Goal: Information Seeking & Learning: Learn about a topic

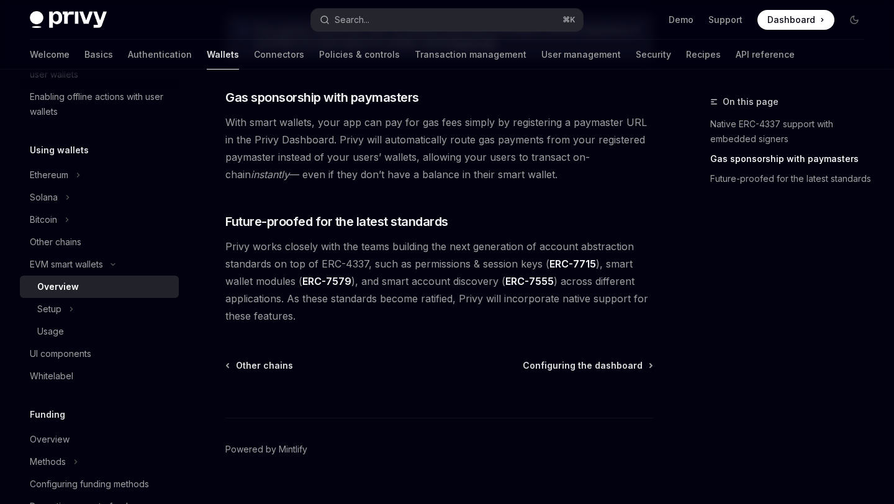
scroll to position [1001, 0]
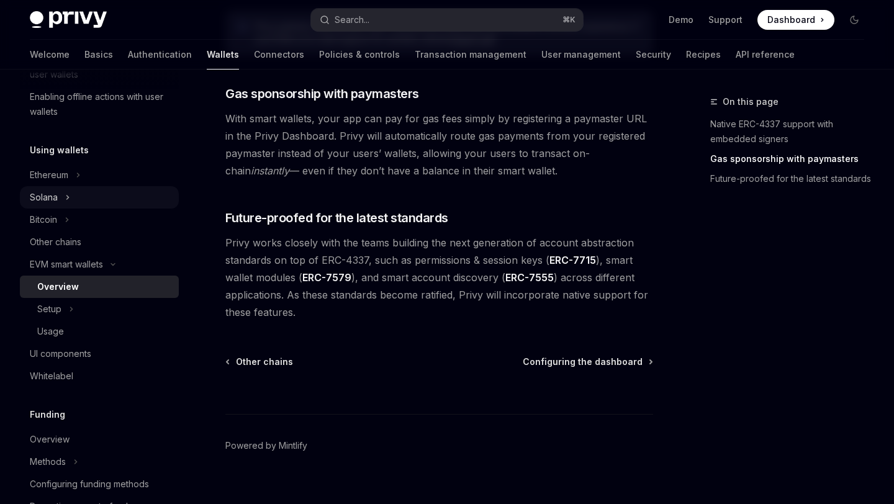
click at [65, 193] on icon "Toggle Solana section" at bounding box center [67, 197] width 5 height 15
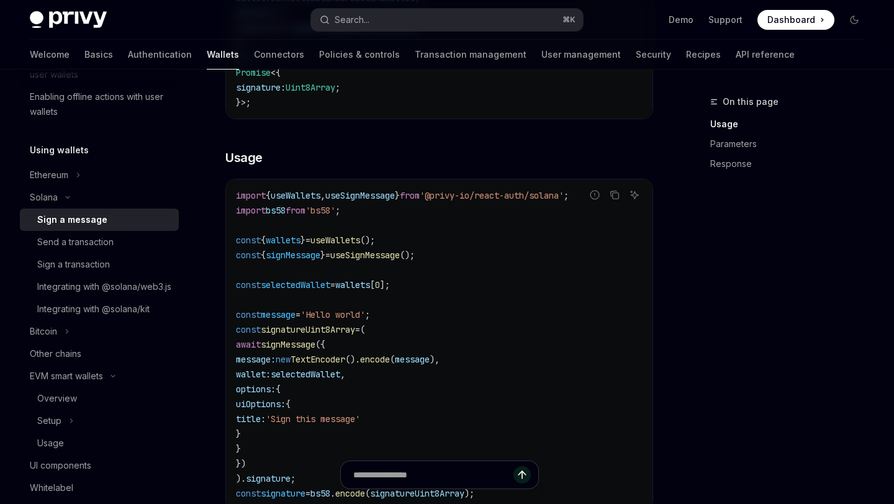
scroll to position [346, 0]
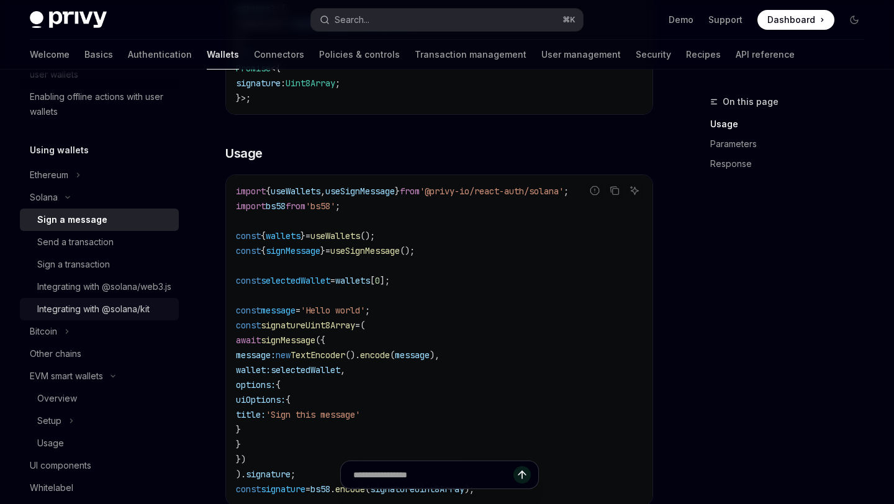
click at [111, 317] on div "Integrating with @solana/kit" at bounding box center [93, 309] width 112 height 15
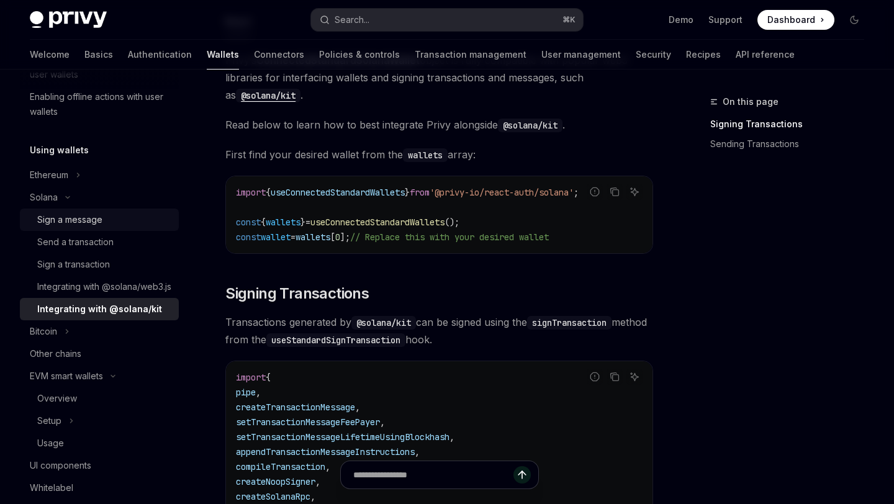
scroll to position [140, 0]
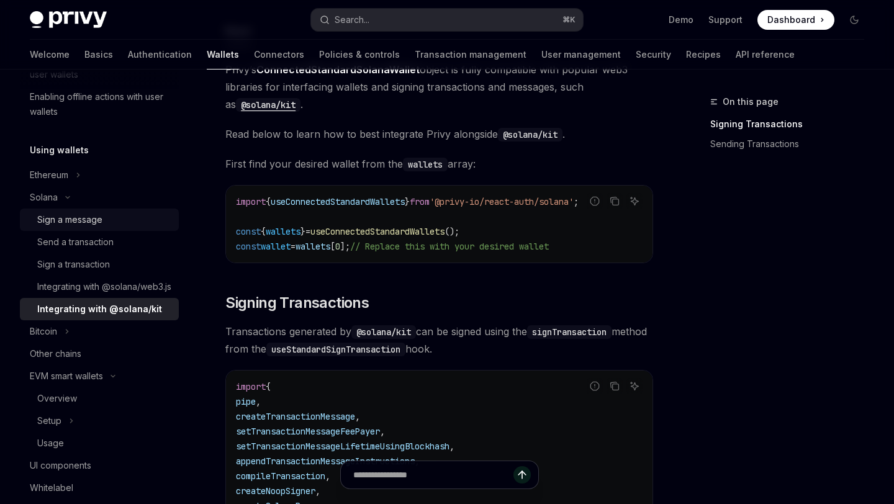
click at [66, 214] on div "Sign a message" at bounding box center [69, 219] width 65 height 15
type textarea "*"
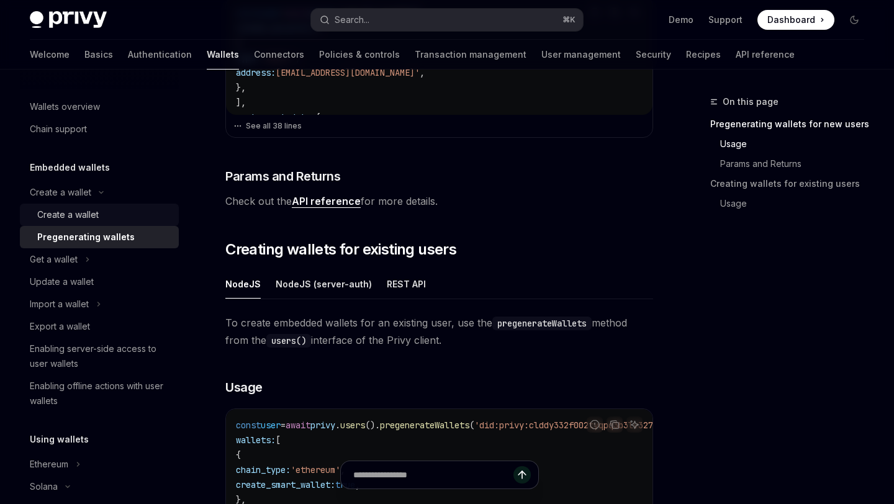
scroll to position [460, 0]
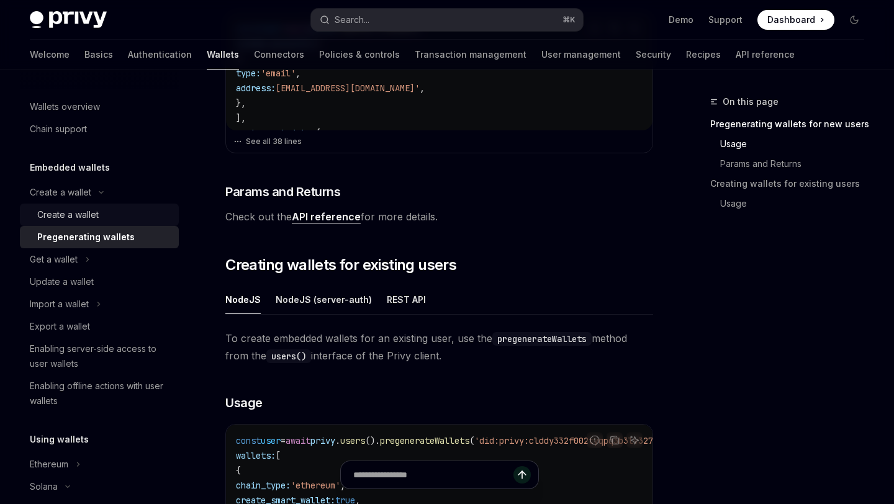
click at [79, 206] on link "Create a wallet" at bounding box center [99, 215] width 159 height 22
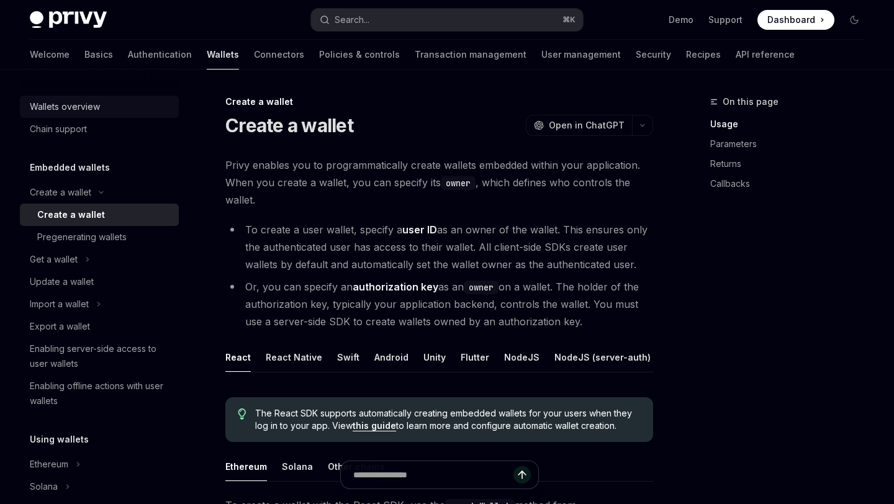
click at [63, 103] on div "Wallets overview" at bounding box center [65, 106] width 70 height 15
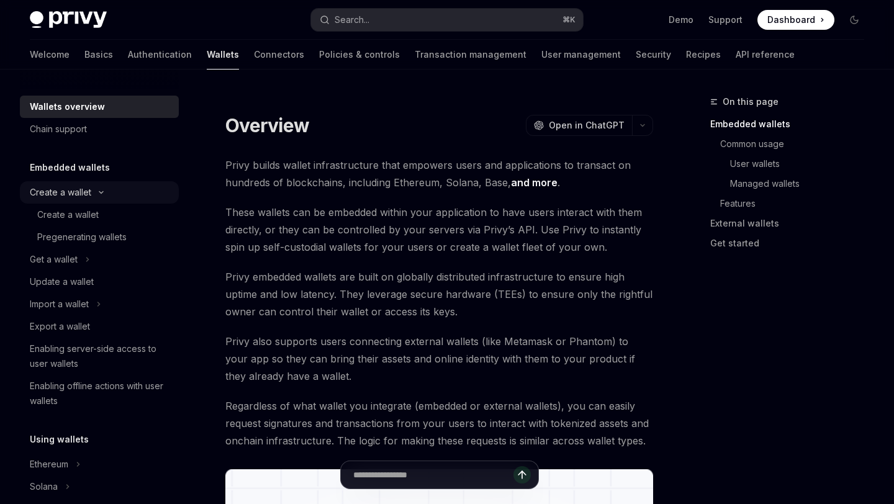
click at [68, 184] on button "Create a wallet" at bounding box center [99, 192] width 159 height 22
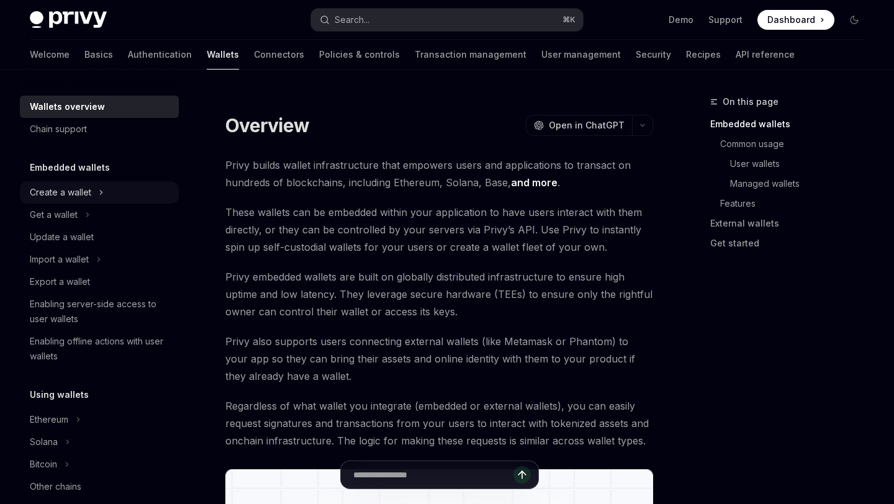
click at [96, 193] on button "Create a wallet" at bounding box center [99, 192] width 159 height 22
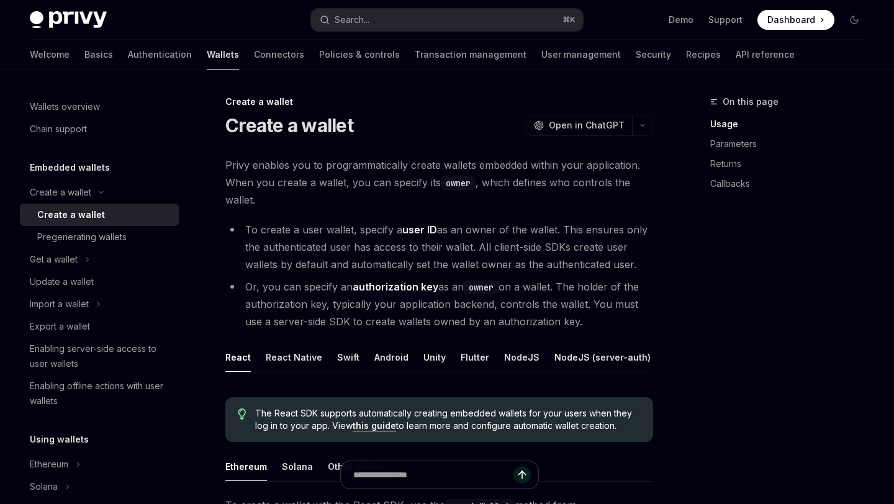
click at [81, 170] on h5 "Embedded wallets" at bounding box center [70, 167] width 80 height 15
click at [67, 101] on div "Wallets overview" at bounding box center [65, 106] width 70 height 15
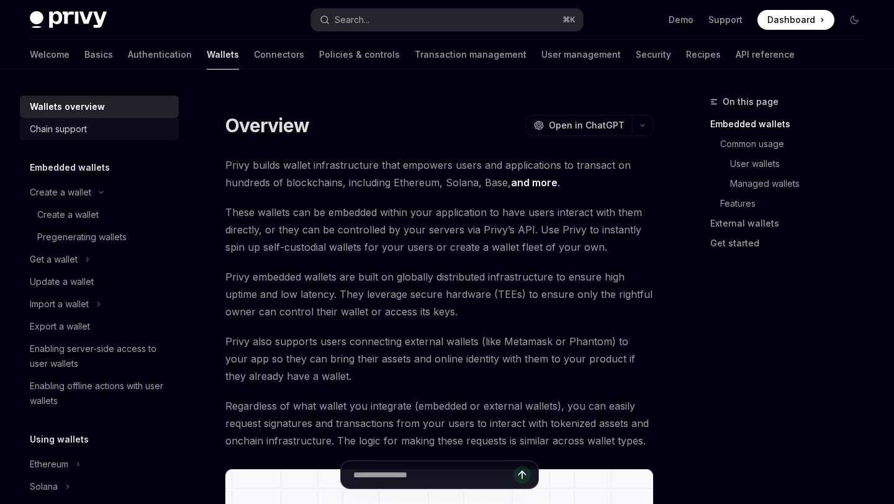
click at [69, 124] on div "Chain support" at bounding box center [58, 129] width 57 height 15
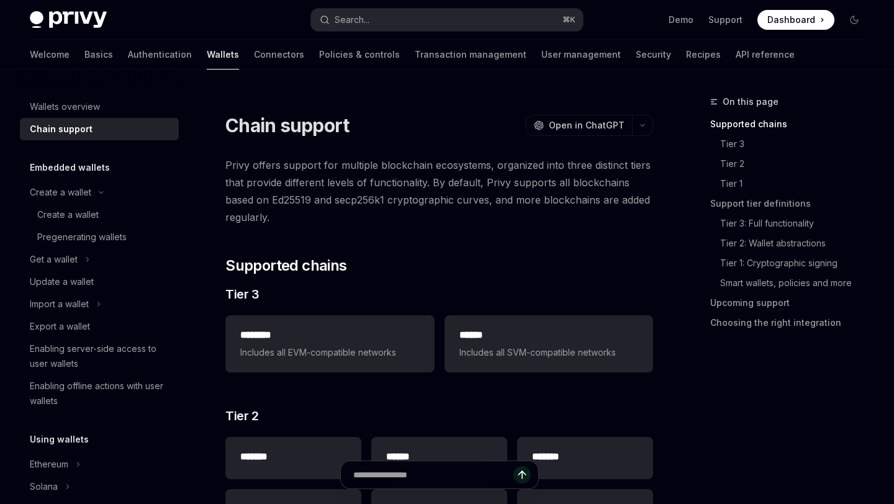
click at [75, 174] on h5 "Embedded wallets" at bounding box center [70, 167] width 80 height 15
click at [75, 191] on div "Create a wallet" at bounding box center [60, 192] width 61 height 15
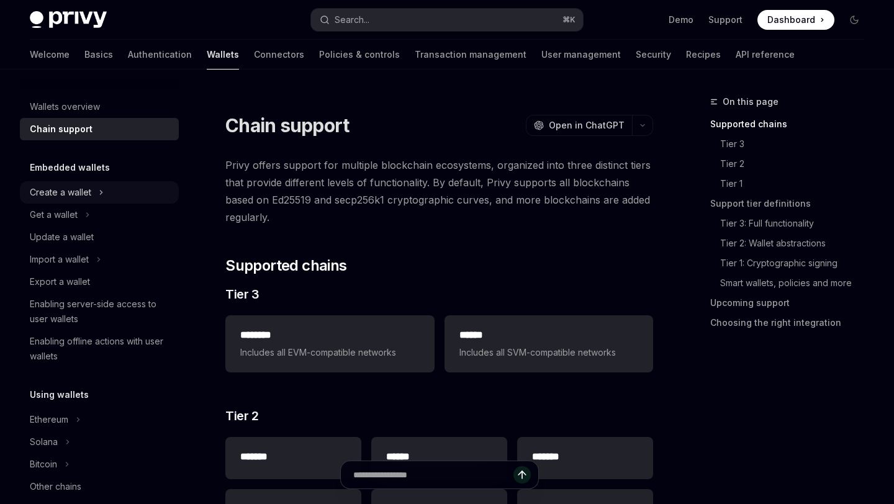
click at [75, 191] on div "Create a wallet" at bounding box center [60, 192] width 61 height 15
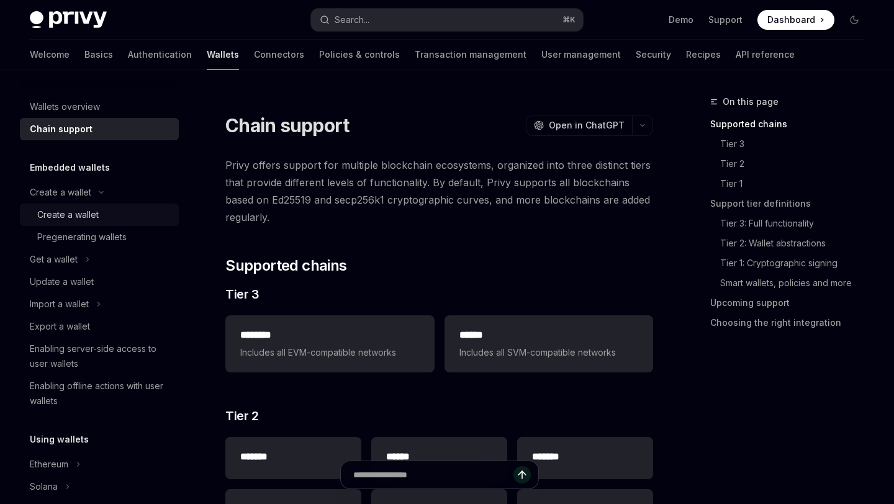
click at [79, 216] on div "Create a wallet" at bounding box center [67, 214] width 61 height 15
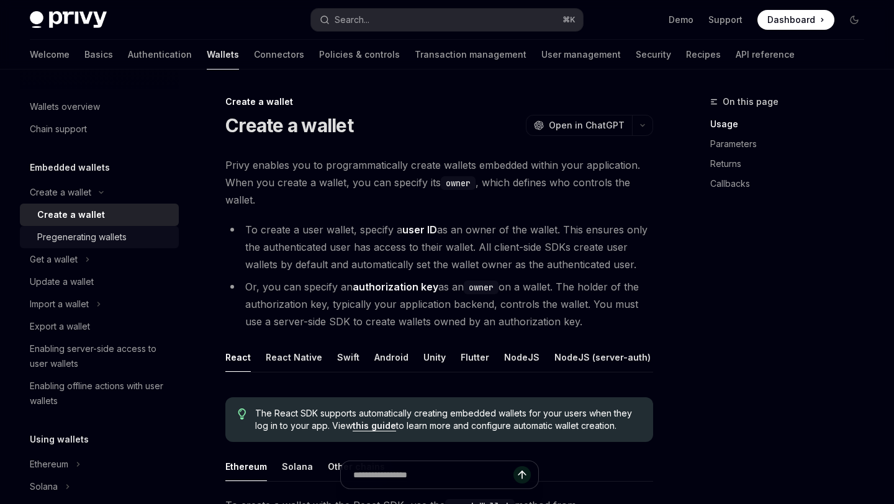
click at [104, 239] on div "Pregenerating wallets" at bounding box center [81, 237] width 89 height 15
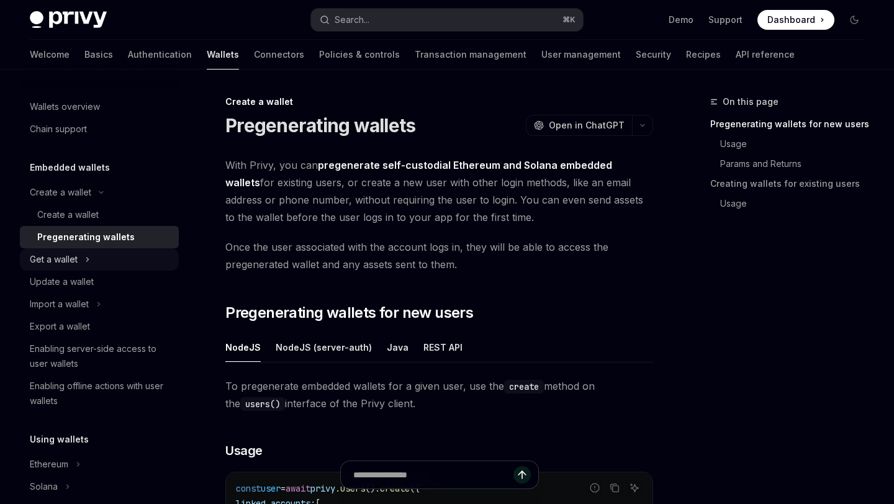
click at [69, 252] on div "Get a wallet" at bounding box center [54, 259] width 48 height 15
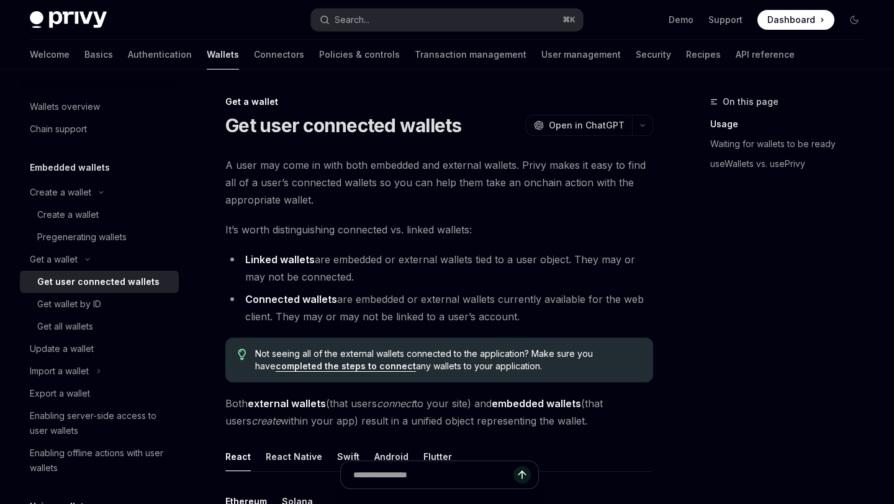
click at [78, 280] on div "Get user connected wallets" at bounding box center [98, 282] width 122 height 15
click at [78, 299] on div "Get wallet by ID" at bounding box center [69, 304] width 64 height 15
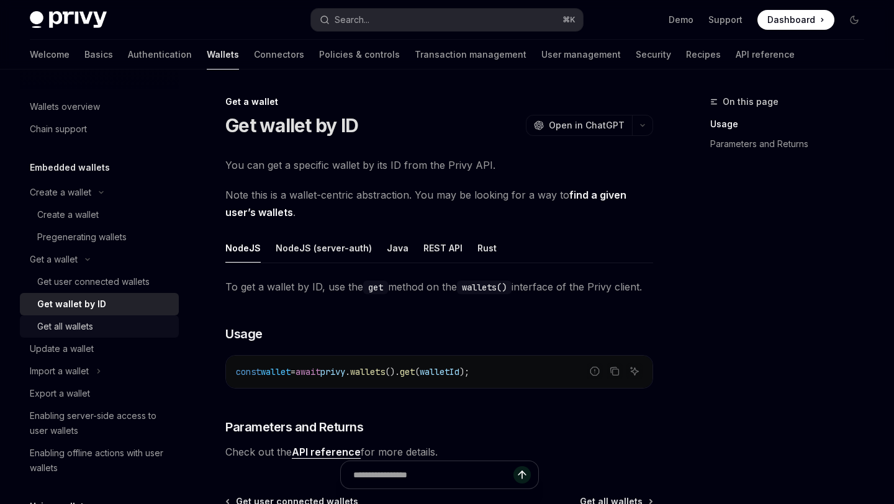
click at [111, 329] on div "Get all wallets" at bounding box center [104, 326] width 134 height 15
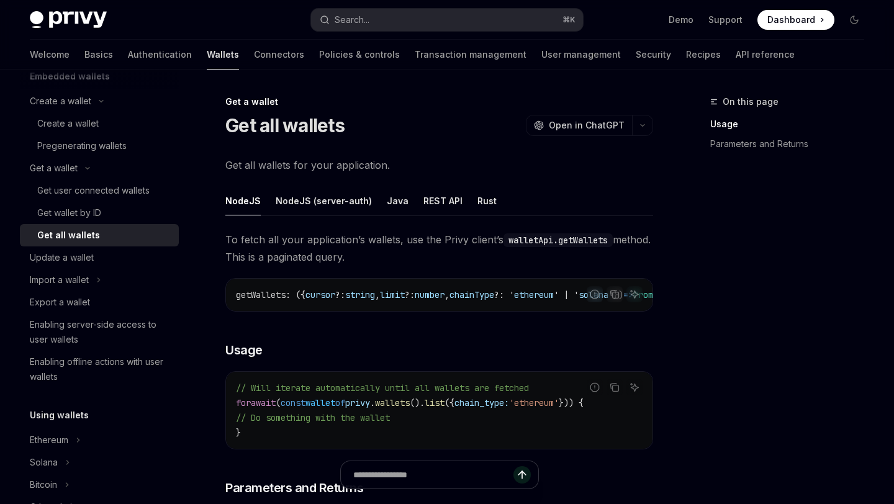
scroll to position [114, 0]
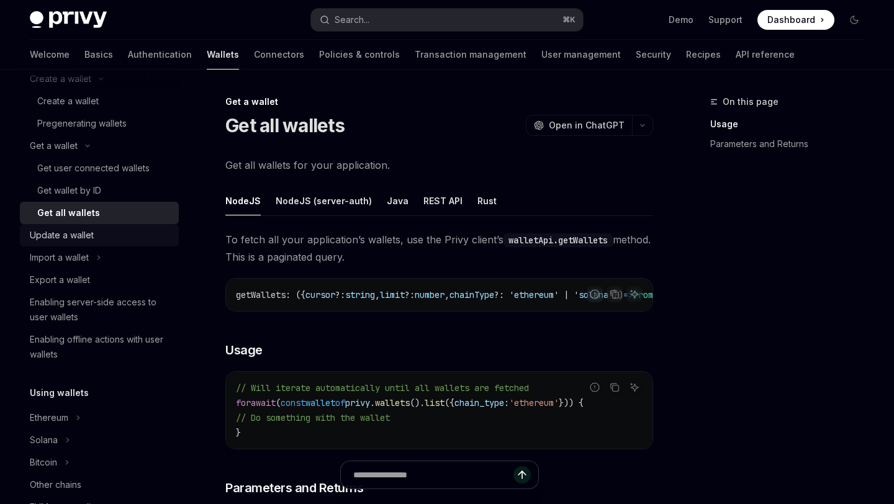
click at [50, 233] on div "Update a wallet" at bounding box center [62, 235] width 64 height 15
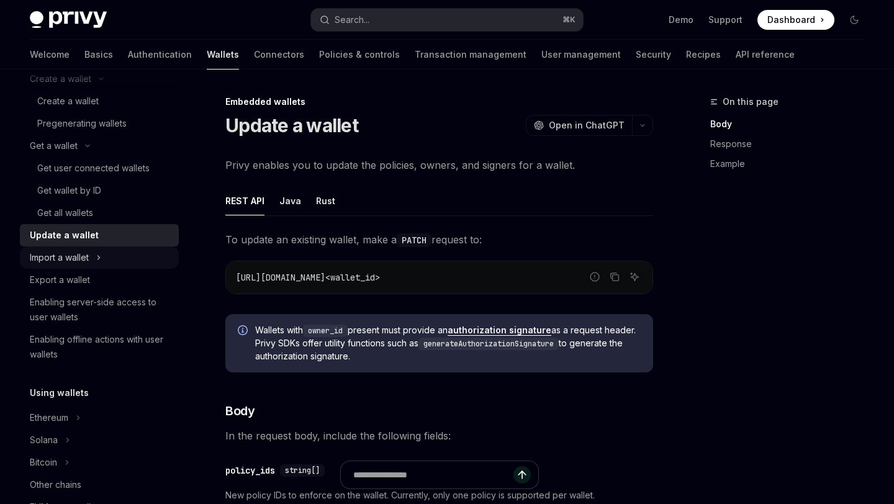
click at [81, 256] on div "Import a wallet" at bounding box center [59, 257] width 59 height 15
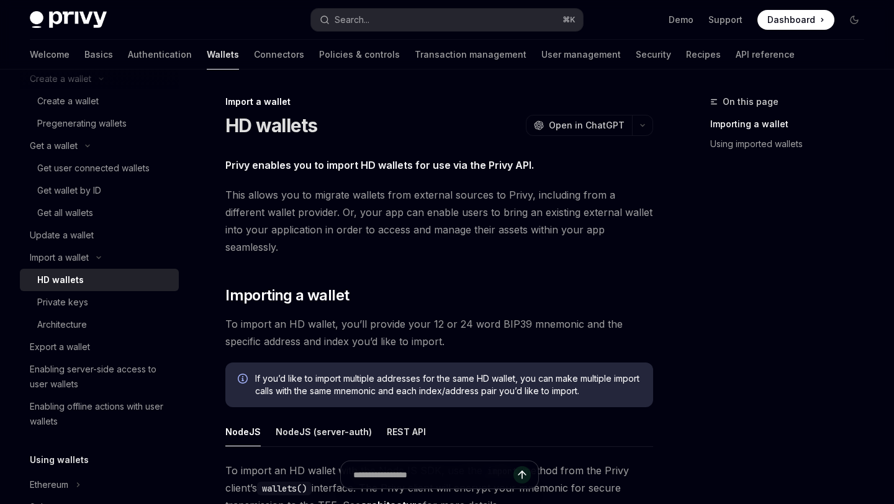
click at [81, 277] on div "HD wallets" at bounding box center [60, 280] width 47 height 15
click at [96, 310] on link "Private keys" at bounding box center [99, 302] width 159 height 22
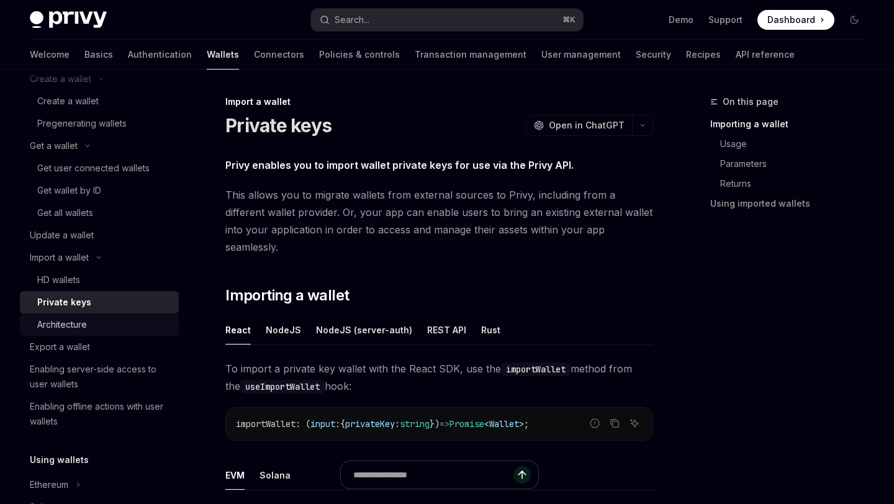
click at [45, 328] on div "Architecture" at bounding box center [62, 324] width 50 height 15
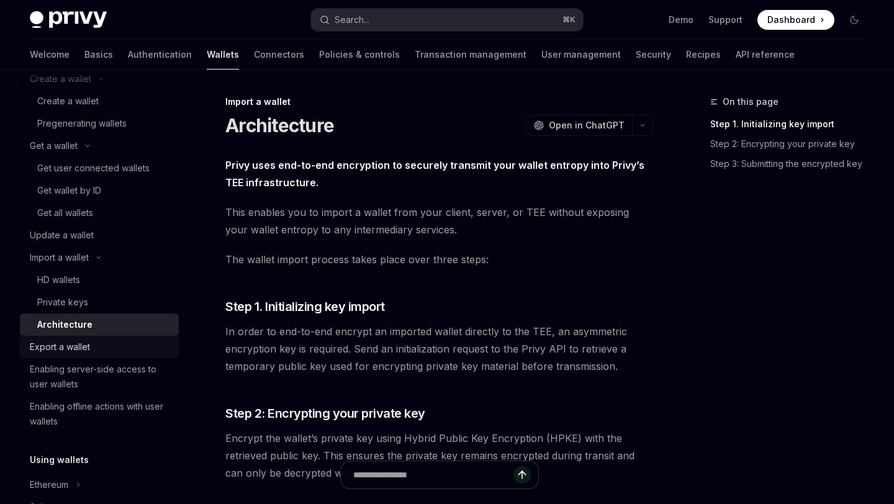
click at [63, 354] on div "Export a wallet" at bounding box center [60, 347] width 60 height 15
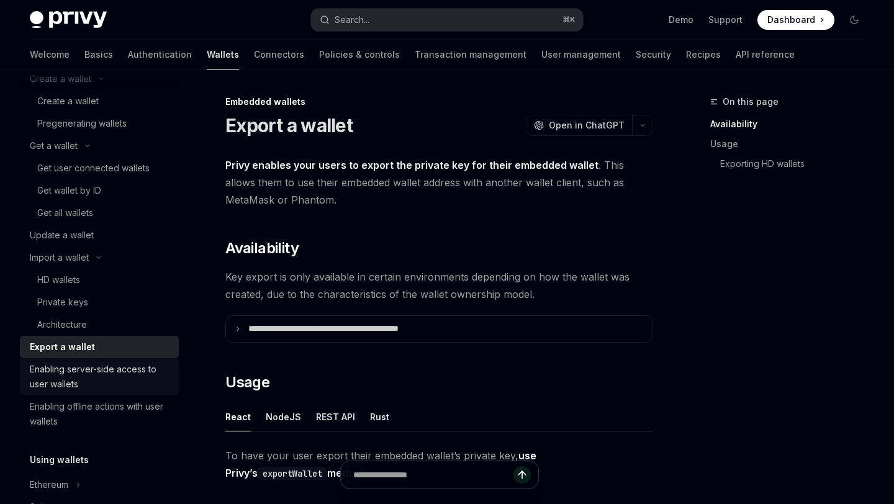
click at [132, 366] on div "Enabling server-side access to user wallets" at bounding box center [101, 377] width 142 height 30
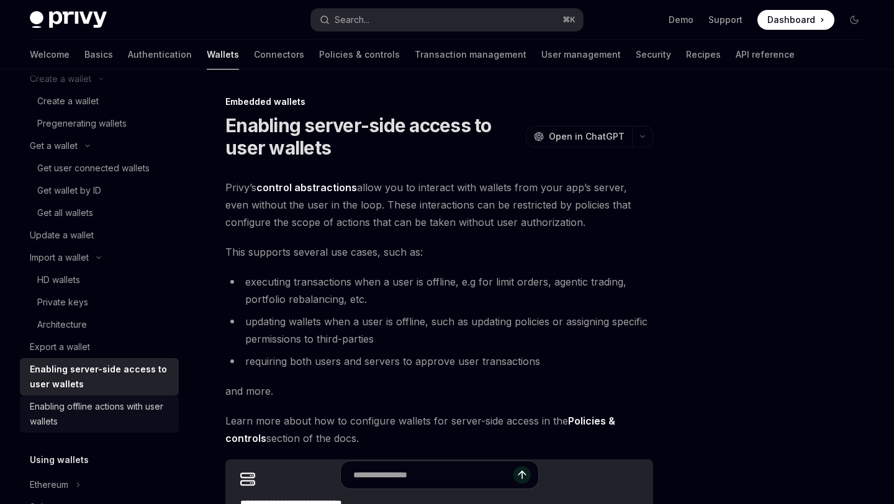
click at [65, 407] on div "Enabling offline actions with user wallets" at bounding box center [101, 414] width 142 height 30
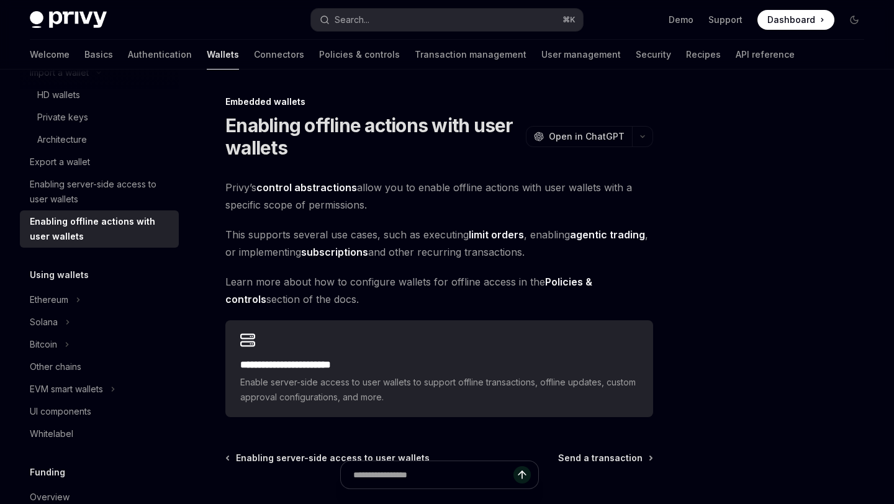
scroll to position [355, 0]
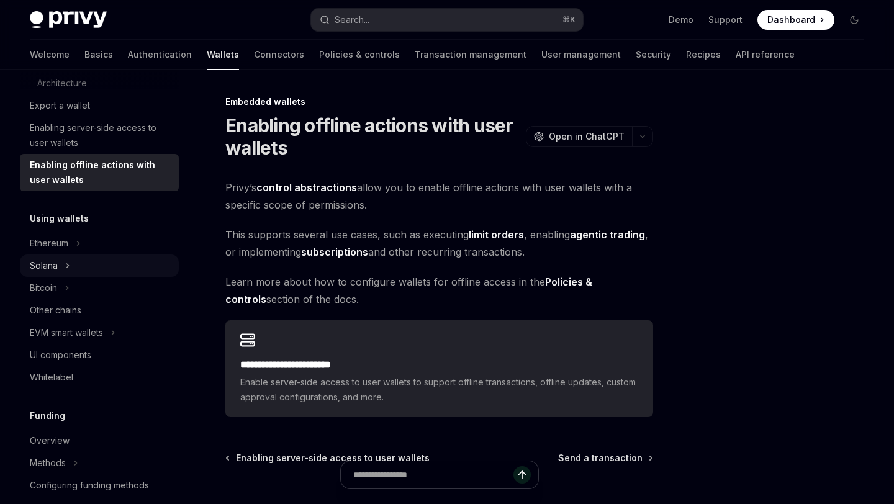
click at [67, 267] on icon "Toggle Solana section" at bounding box center [68, 266] width 2 height 4
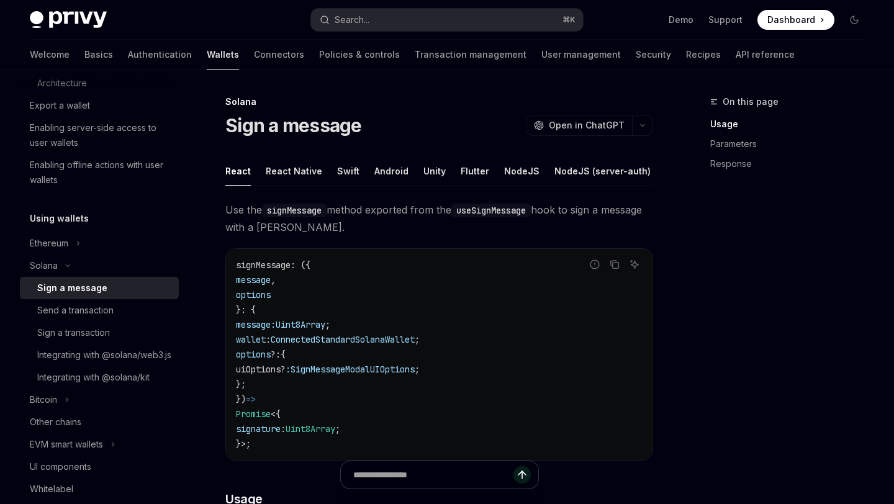
click at [66, 284] on div "Sign a message" at bounding box center [72, 288] width 70 height 15
click at [44, 308] on div "Send a transaction" at bounding box center [75, 310] width 76 height 15
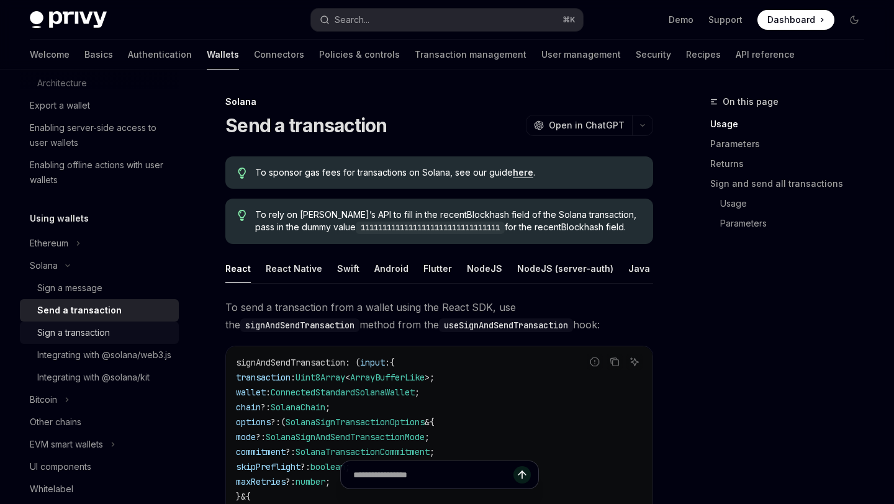
click at [94, 337] on div "Sign a transaction" at bounding box center [73, 332] width 73 height 15
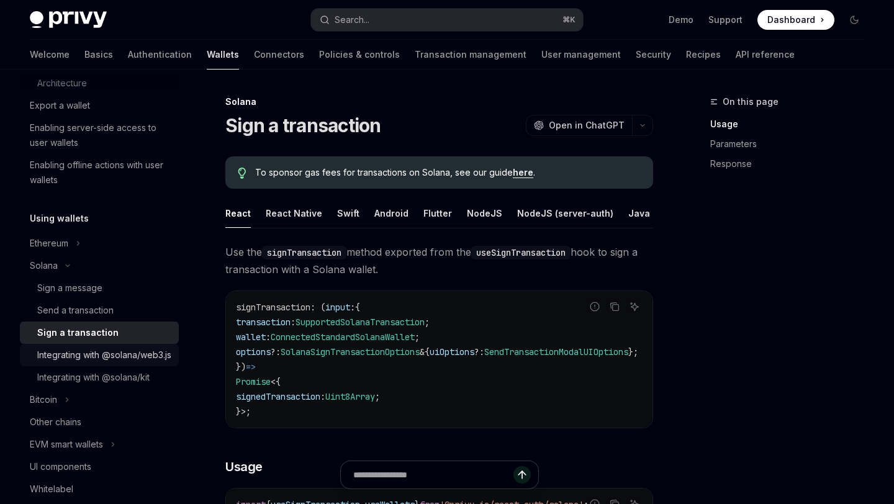
click at [68, 363] on div "Integrating with @solana/web3.js" at bounding box center [104, 355] width 134 height 15
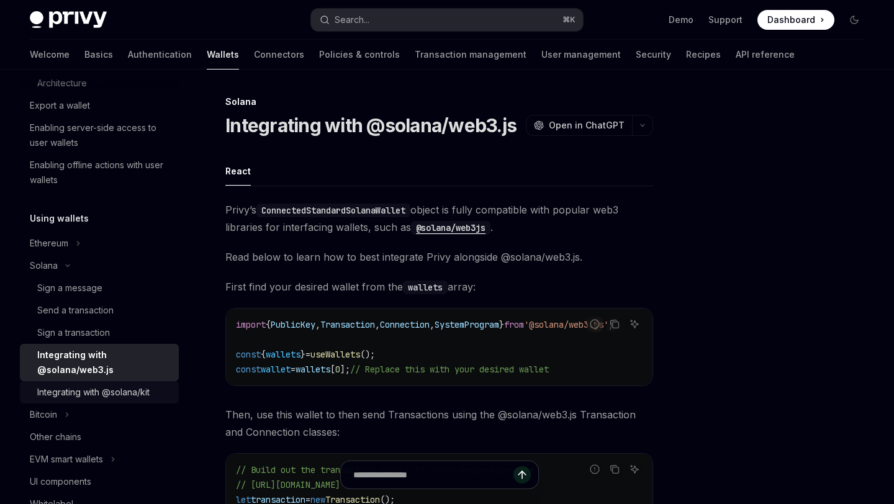
click at [70, 385] on div "Integrating with @solana/kit" at bounding box center [93, 392] width 112 height 15
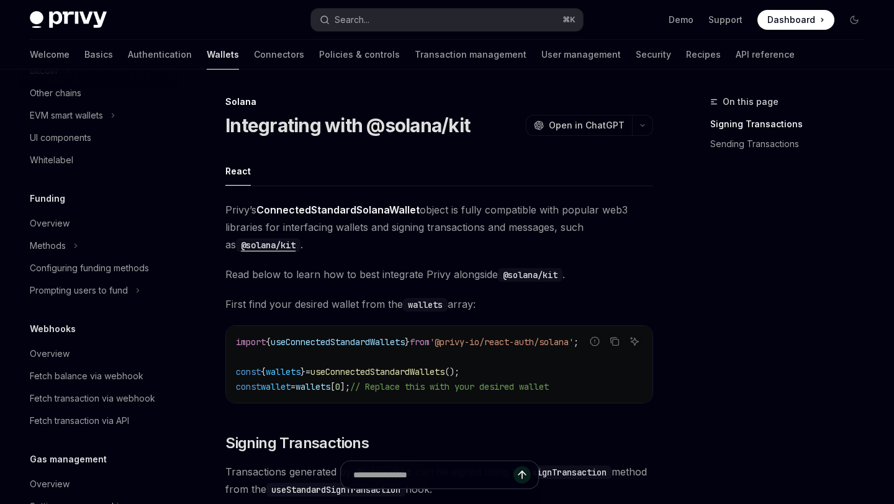
scroll to position [702, 0]
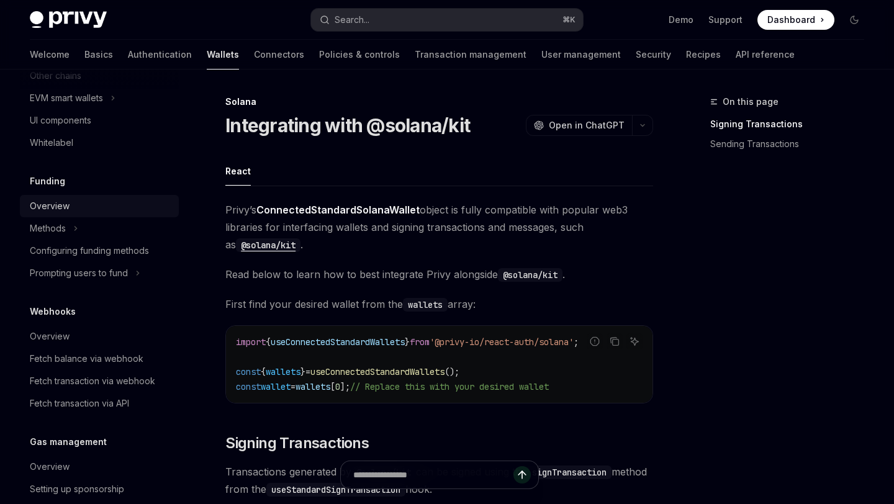
click at [50, 217] on link "Overview" at bounding box center [99, 206] width 159 height 22
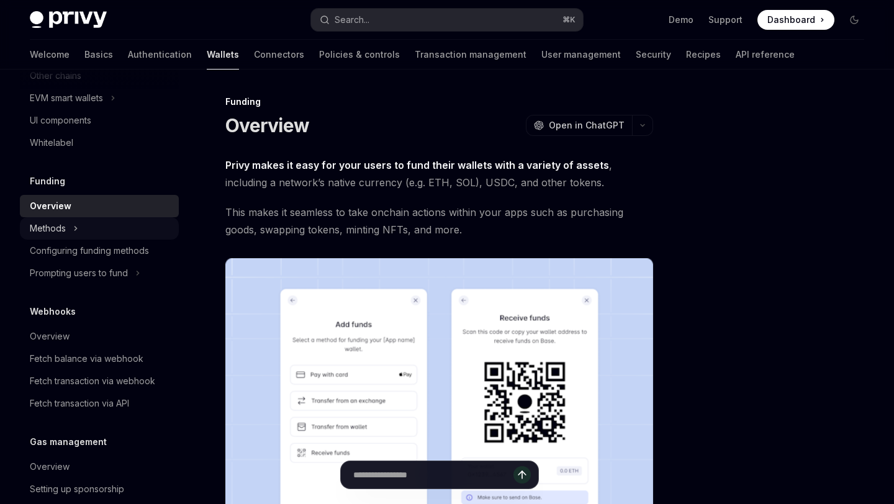
click at [63, 236] on div "Methods" at bounding box center [48, 228] width 36 height 15
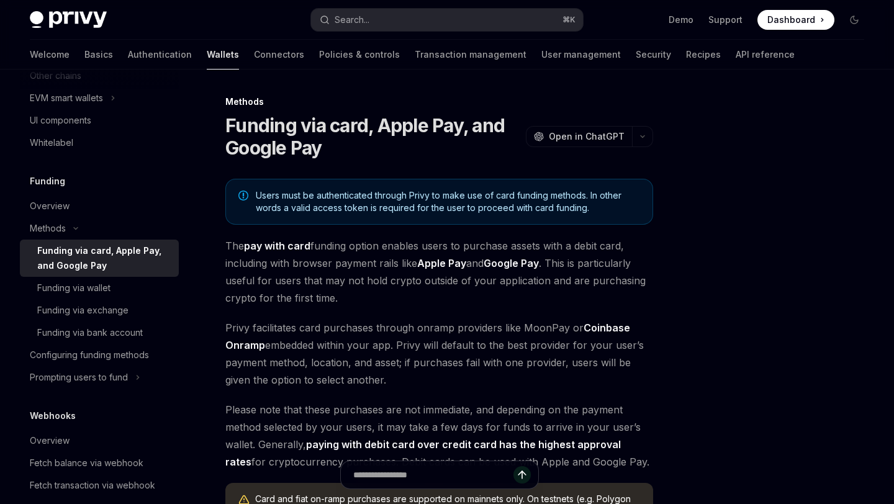
click at [66, 263] on div "Funding via card, Apple Pay, and Google Pay" at bounding box center [104, 258] width 134 height 30
click at [65, 296] on div "Funding via wallet" at bounding box center [73, 288] width 73 height 15
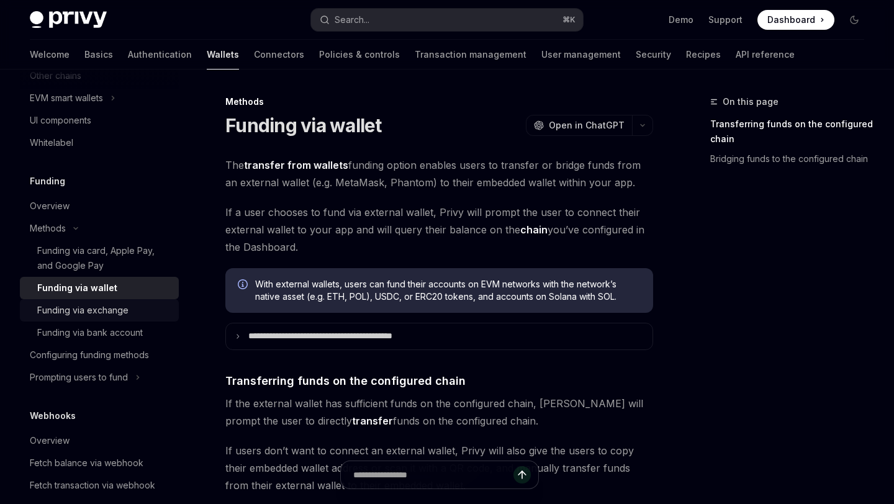
click at [96, 318] on div "Funding via exchange" at bounding box center [82, 310] width 91 height 15
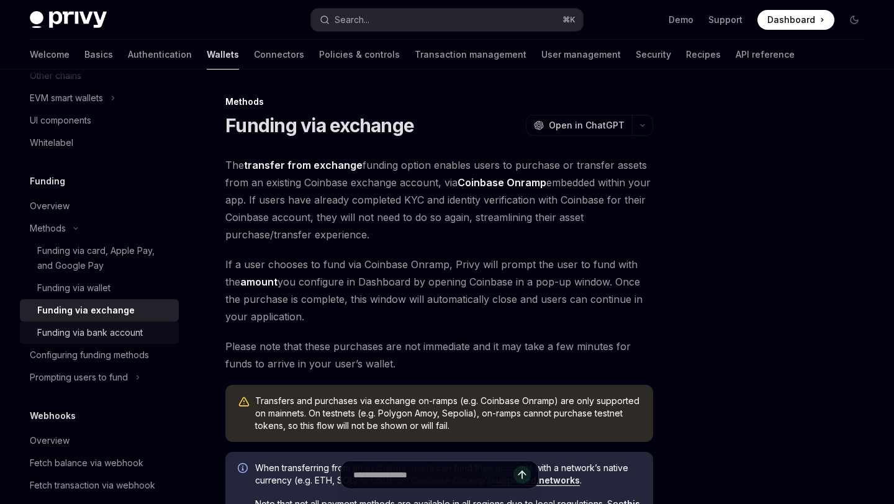
click at [66, 340] on div "Funding via bank account" at bounding box center [90, 332] width 106 height 15
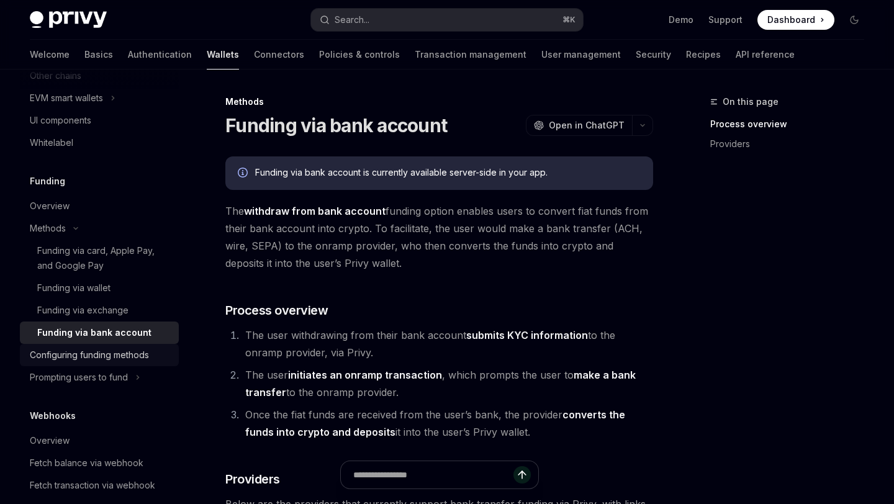
click at [100, 363] on div "Configuring funding methods" at bounding box center [89, 355] width 119 height 15
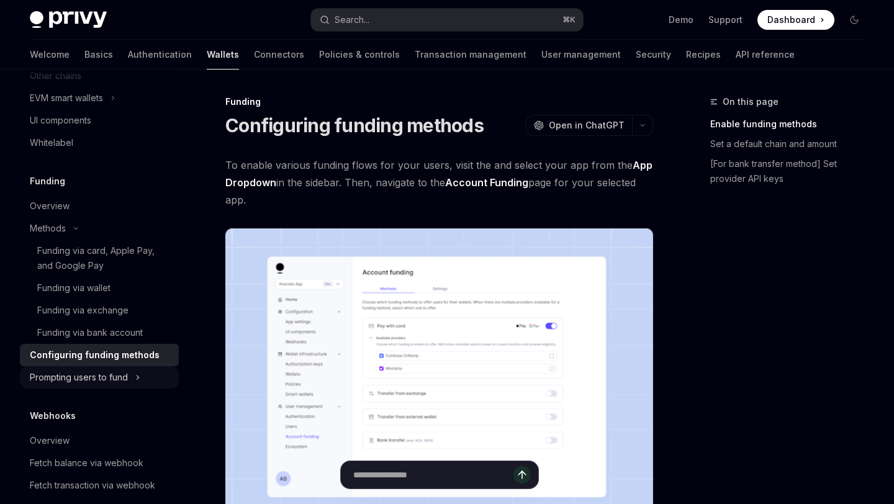
click at [87, 384] on button "Prompting users to fund" at bounding box center [99, 377] width 159 height 22
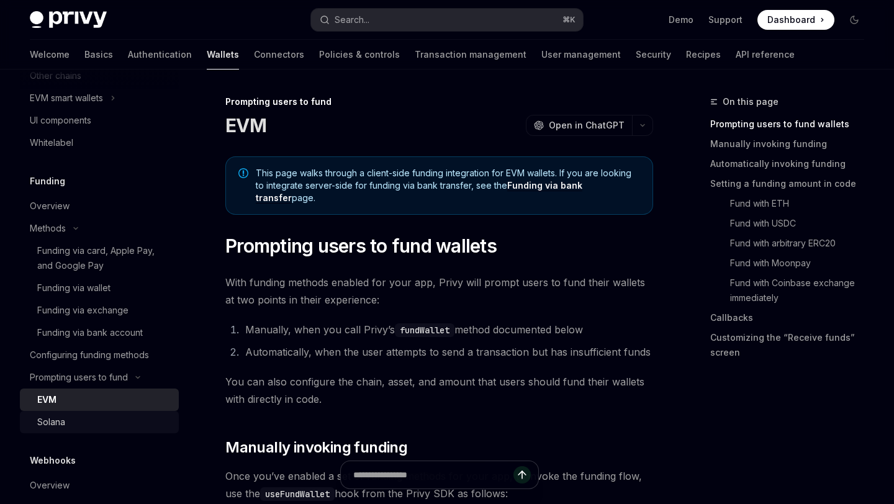
click at [76, 430] on div "Solana" at bounding box center [104, 422] width 134 height 15
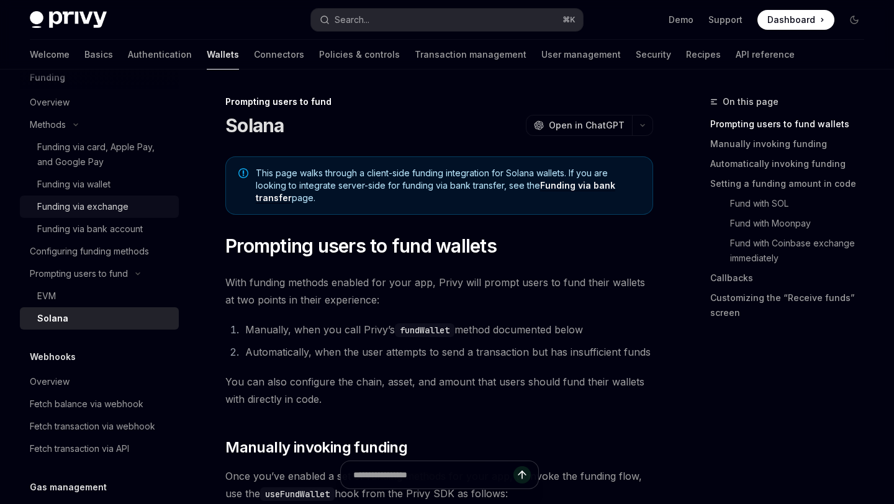
scroll to position [899, 0]
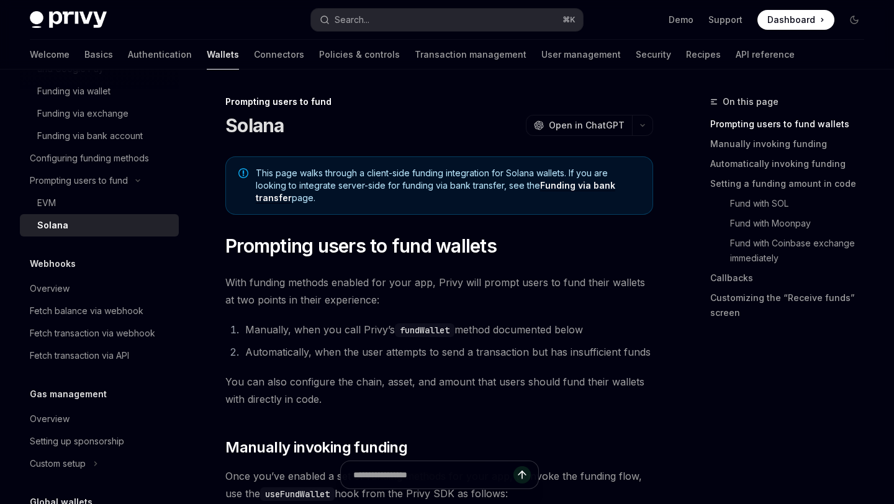
click at [48, 271] on h5 "Webhooks" at bounding box center [53, 263] width 46 height 15
click at [54, 296] on div "Overview" at bounding box center [50, 288] width 40 height 15
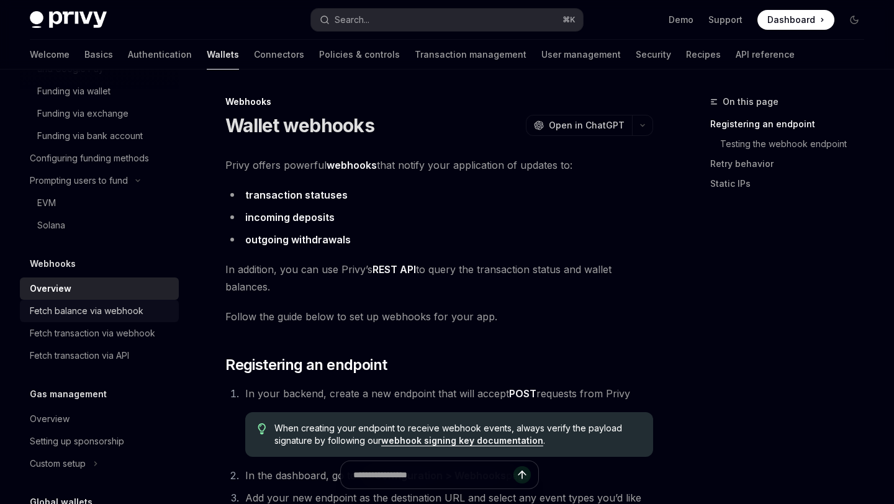
click at [96, 319] on div "Fetch balance via webhook" at bounding box center [87, 311] width 114 height 15
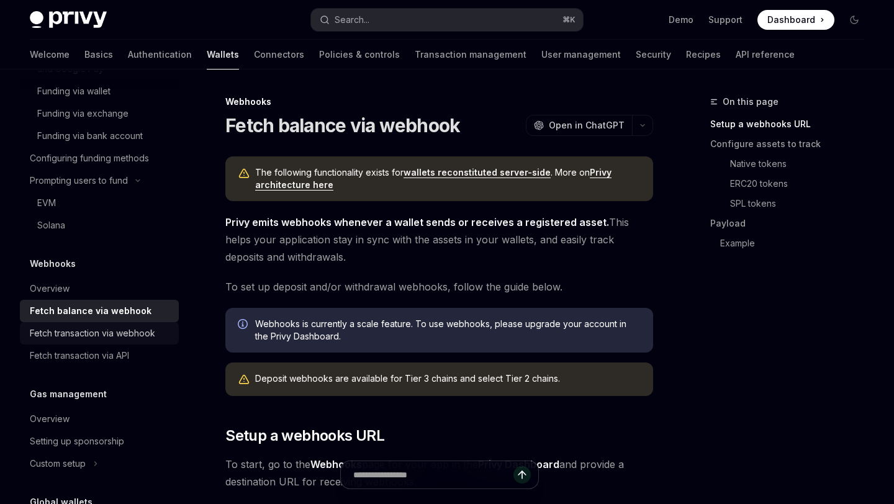
click at [82, 341] on div "Fetch transaction via webhook" at bounding box center [92, 333] width 125 height 15
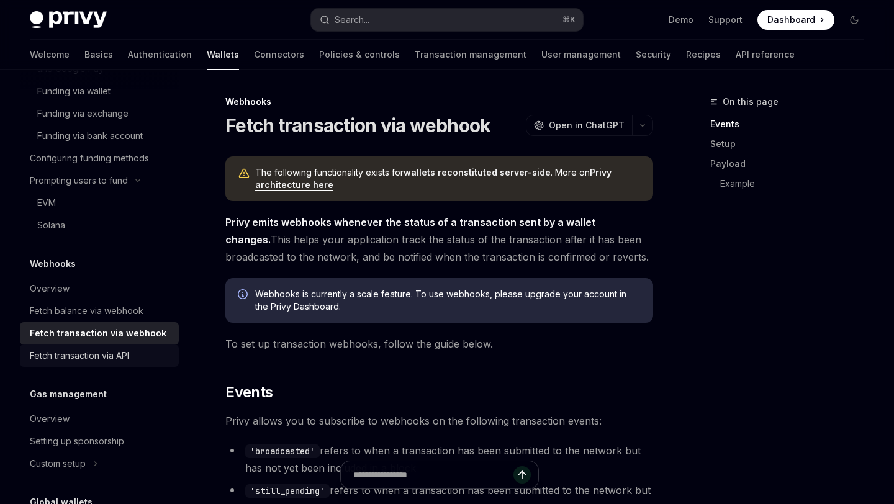
click at [79, 363] on div "Fetch transaction via API" at bounding box center [79, 355] width 99 height 15
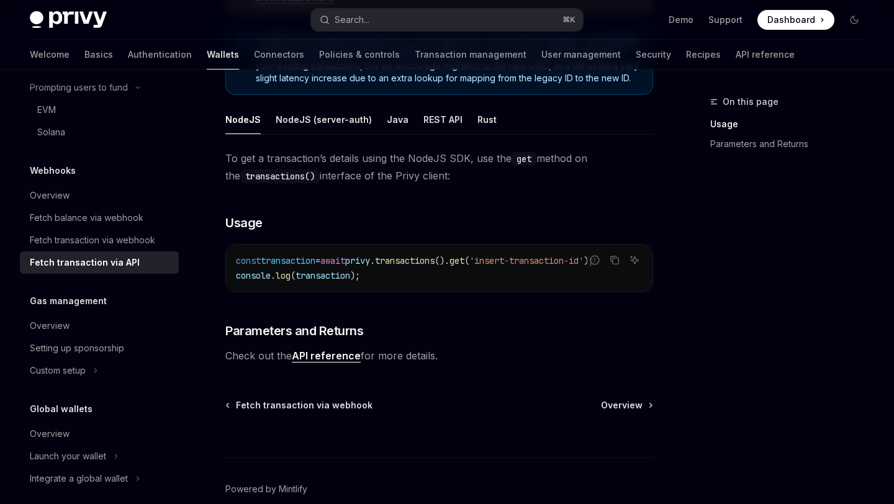
scroll to position [1017, 0]
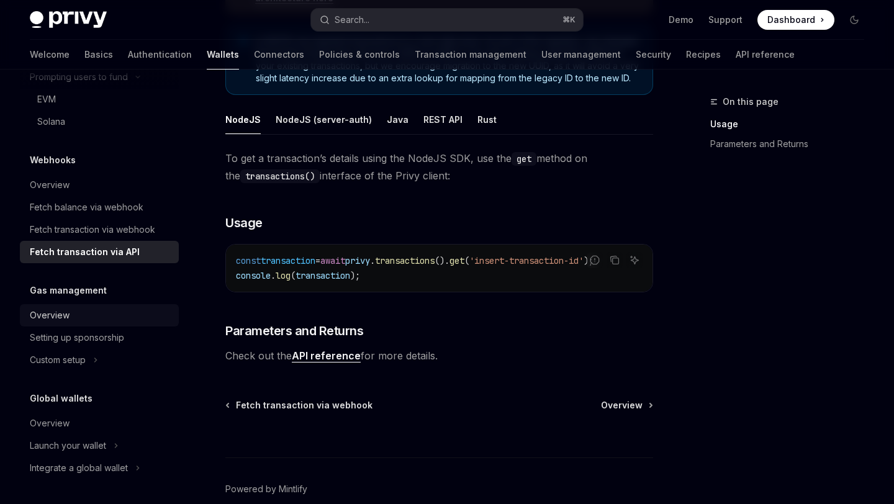
click at [38, 313] on div "Overview" at bounding box center [50, 315] width 40 height 15
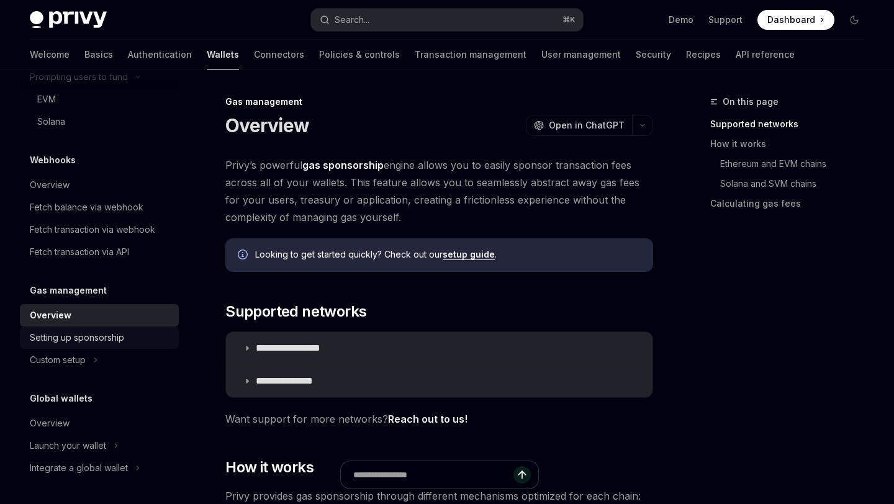
click at [53, 338] on div "Setting up sponsorship" at bounding box center [77, 337] width 94 height 15
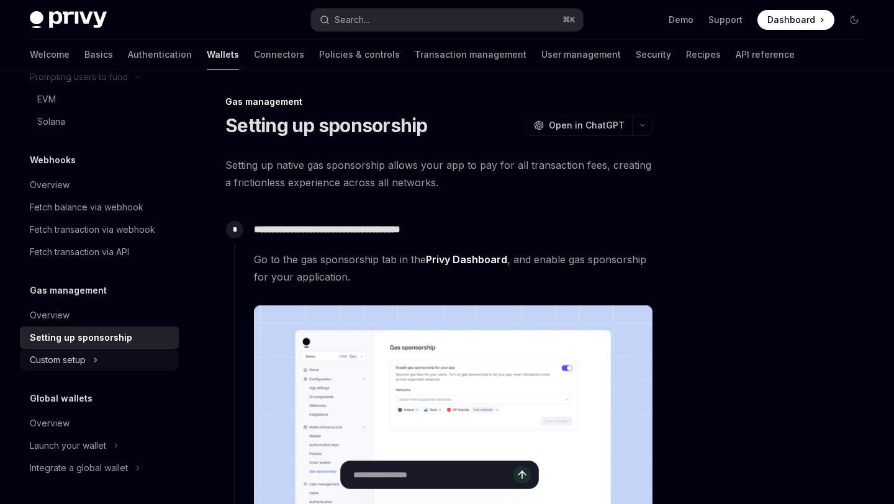
click at [58, 356] on div "Custom setup" at bounding box center [58, 360] width 56 height 15
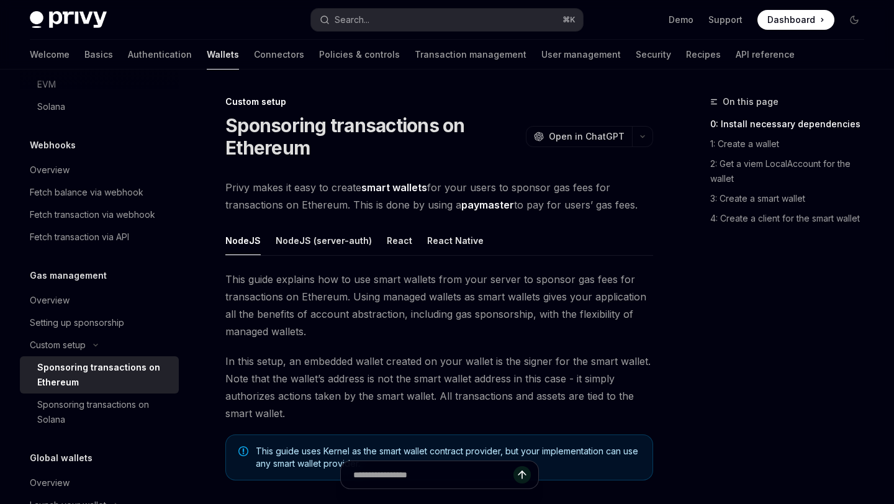
click at [67, 375] on div "Sponsoring transactions on Ethereum" at bounding box center [104, 375] width 134 height 30
click at [68, 427] on div "Sponsoring transactions on Solana" at bounding box center [104, 412] width 134 height 30
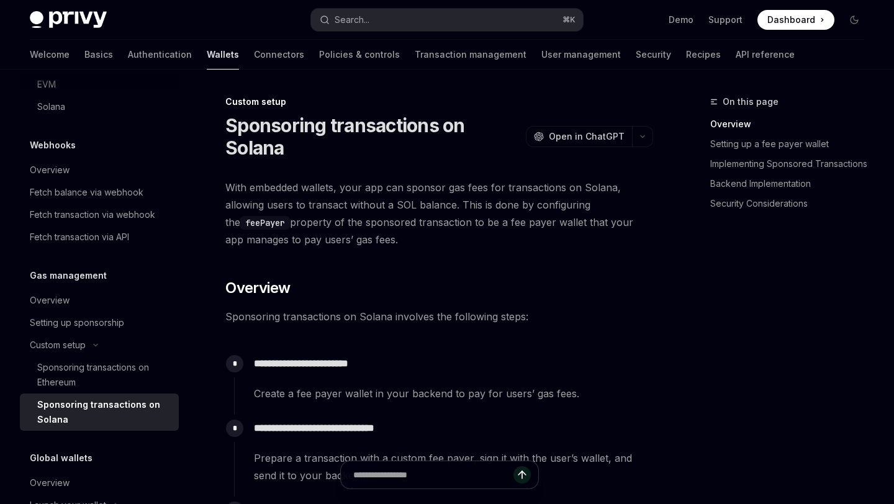
scroll to position [1092, 0]
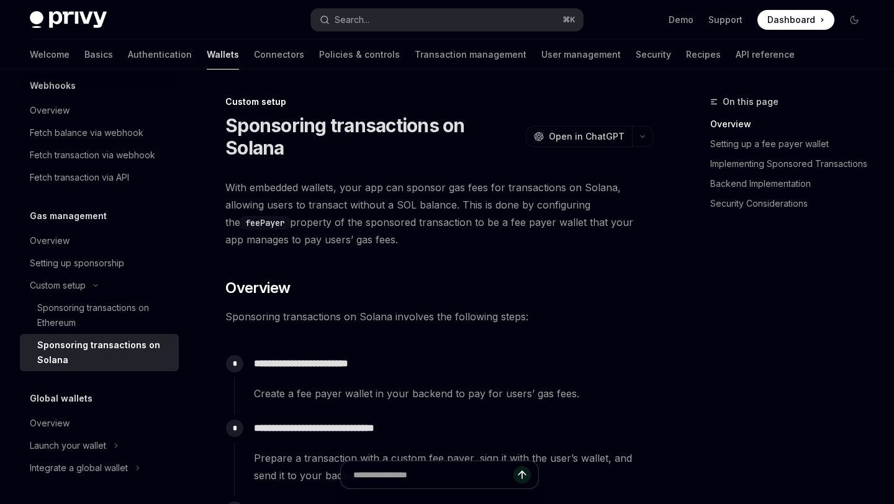
click at [63, 404] on h5 "Global wallets" at bounding box center [61, 398] width 63 height 15
click at [58, 424] on div "Overview" at bounding box center [50, 423] width 40 height 15
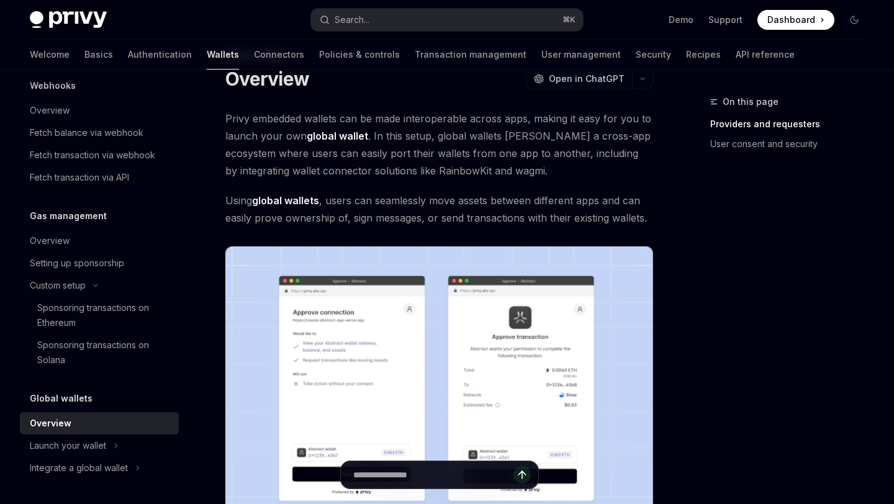
scroll to position [143, 0]
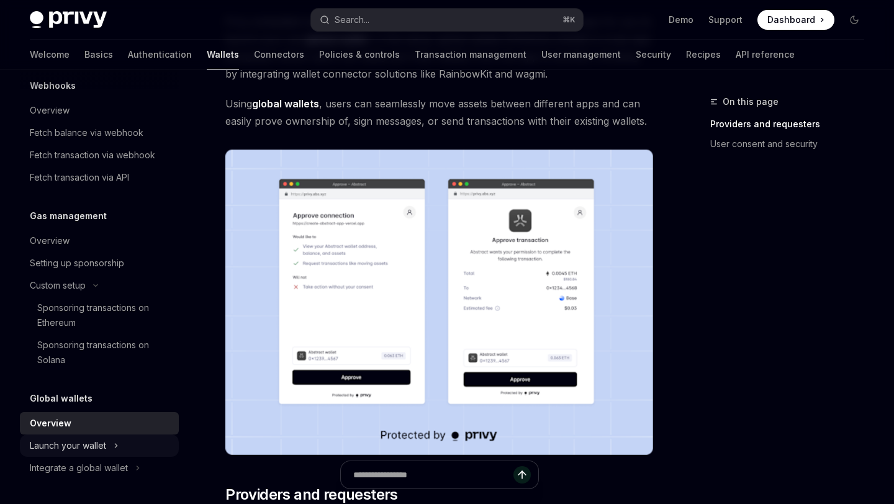
click at [90, 446] on div "Launch your wallet" at bounding box center [68, 445] width 76 height 15
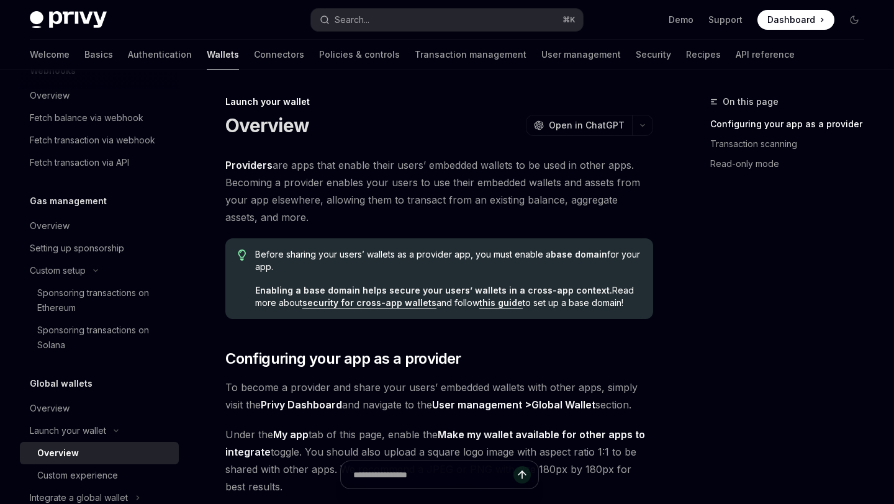
scroll to position [1137, 0]
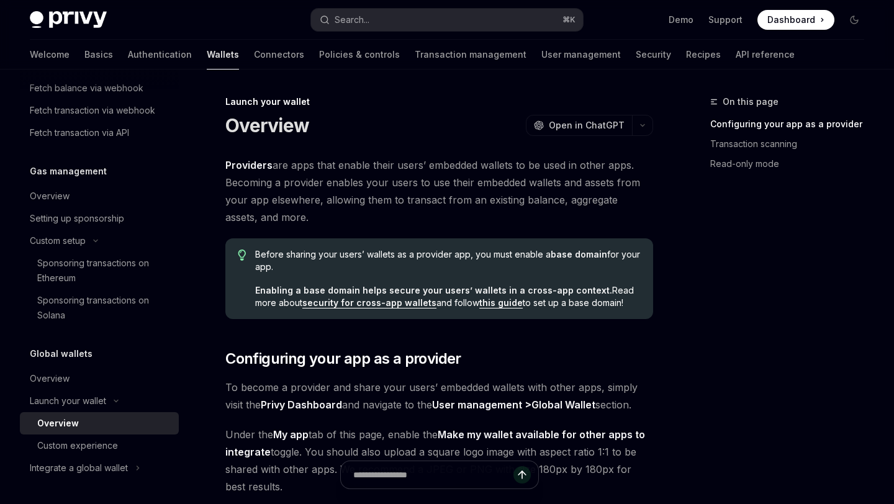
click at [84, 428] on div "Overview" at bounding box center [104, 423] width 134 height 15
click at [87, 444] on div "Custom experience" at bounding box center [77, 445] width 81 height 15
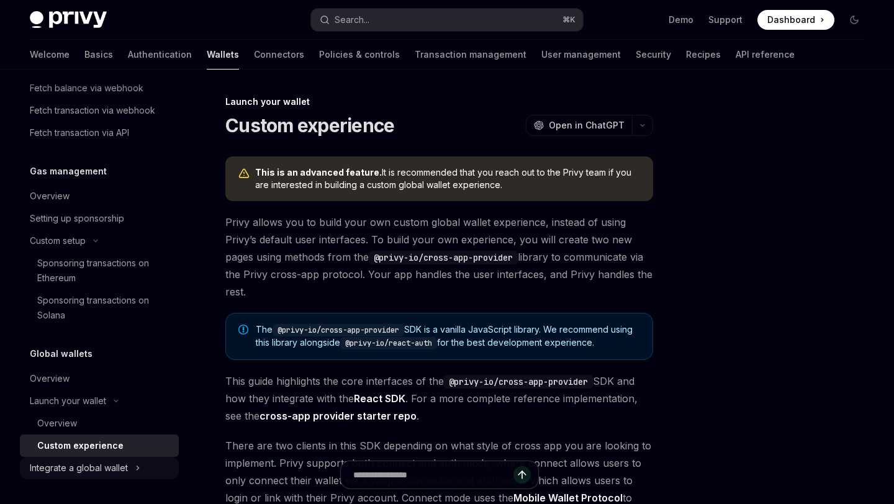
click at [90, 458] on button "Integrate a global wallet" at bounding box center [99, 468] width 159 height 22
type textarea "*"
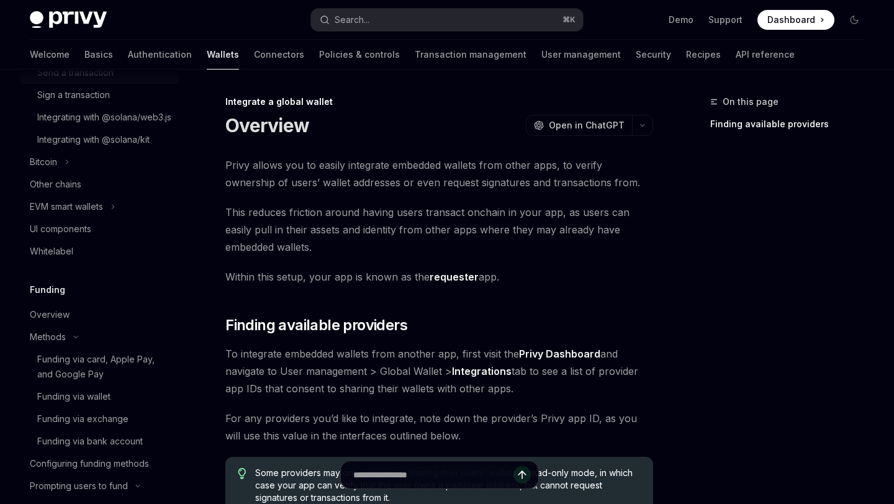
scroll to position [329, 0]
